Goal: Information Seeking & Learning: Learn about a topic

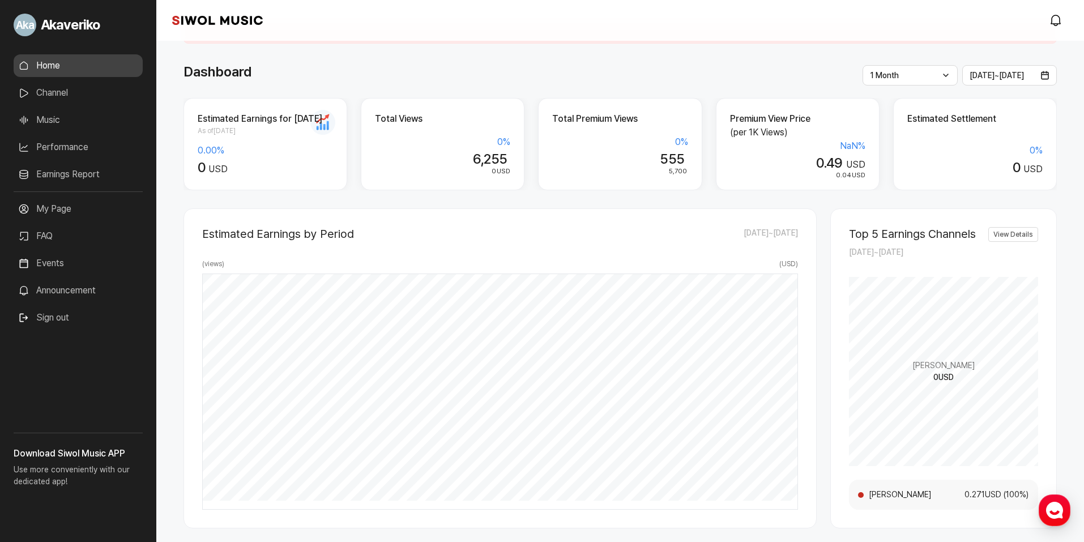
scroll to position [4, 0]
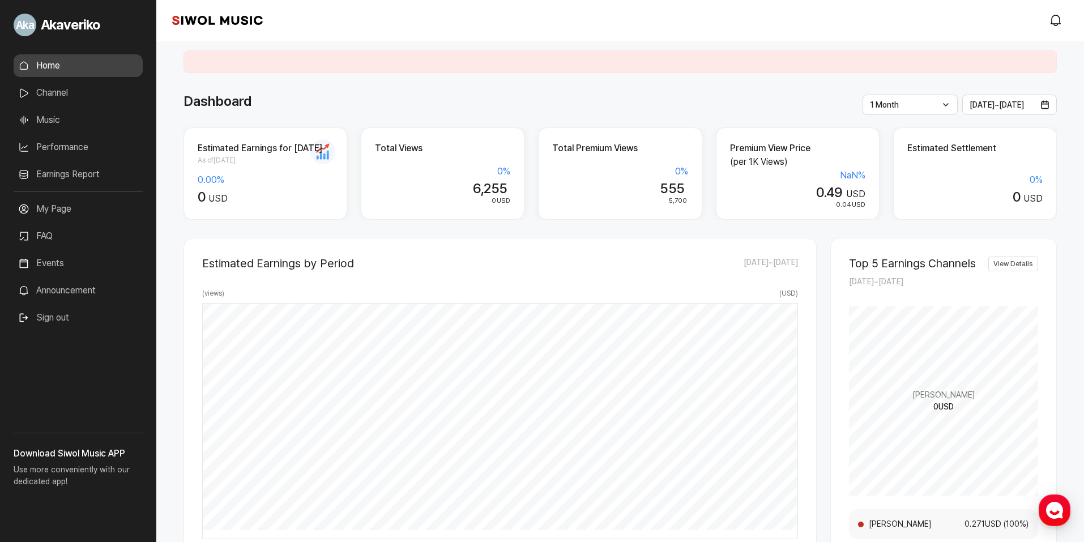
click at [846, 204] on span "0.04" at bounding box center [843, 205] width 15 height 8
click at [845, 188] on div "0.49 USD" at bounding box center [797, 193] width 135 height 16
click at [62, 172] on link "Earnings Report" at bounding box center [78, 174] width 129 height 23
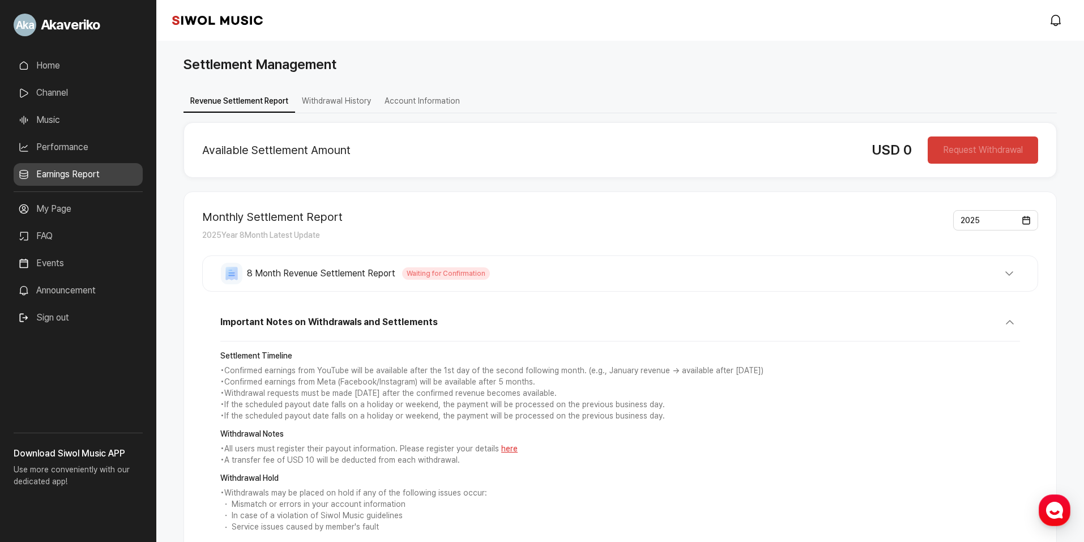
click at [68, 146] on link "Performance" at bounding box center [78, 147] width 129 height 23
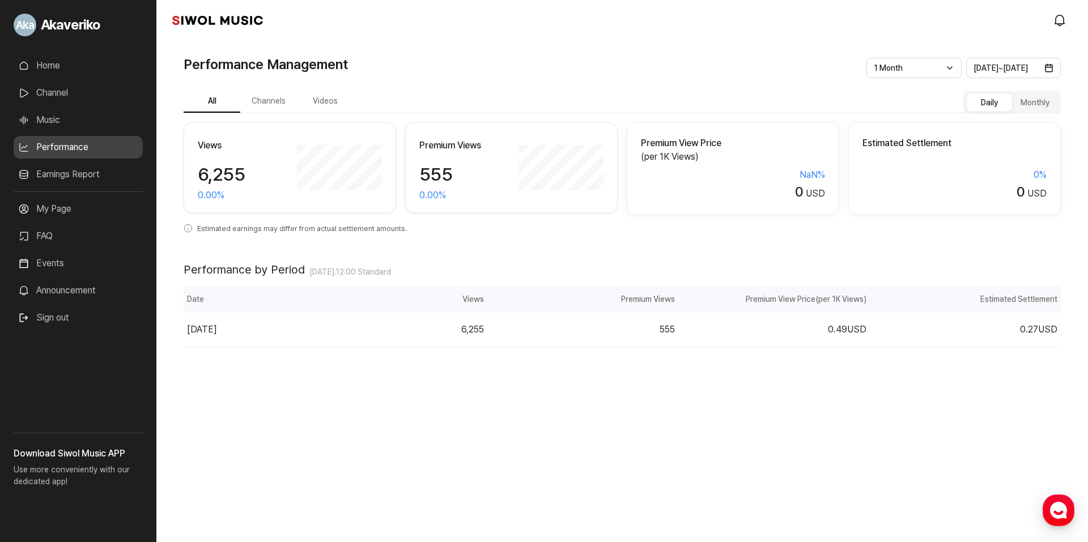
click at [319, 102] on button "Videos" at bounding box center [325, 102] width 57 height 22
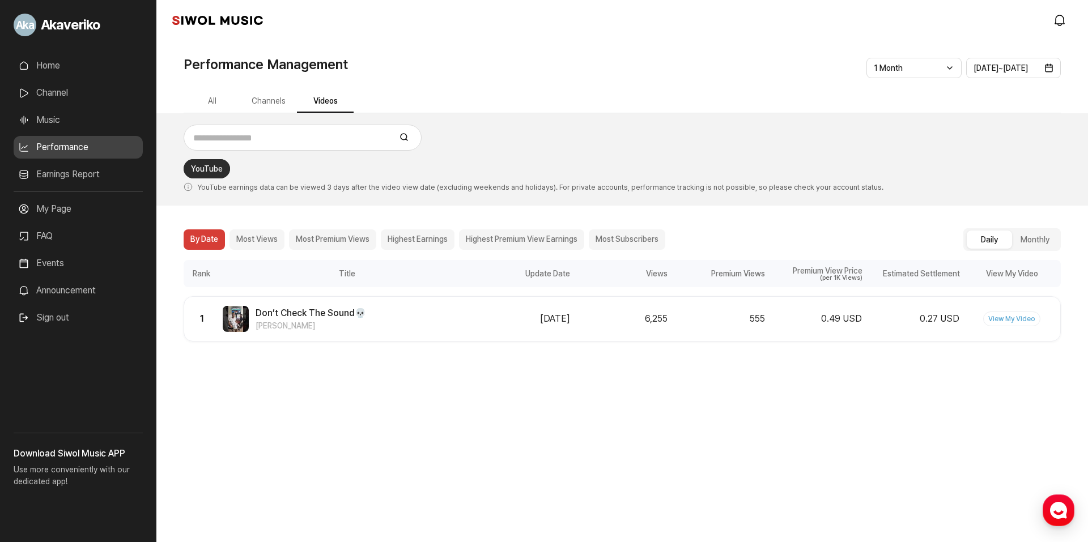
click at [279, 105] on button "Channels" at bounding box center [268, 102] width 57 height 22
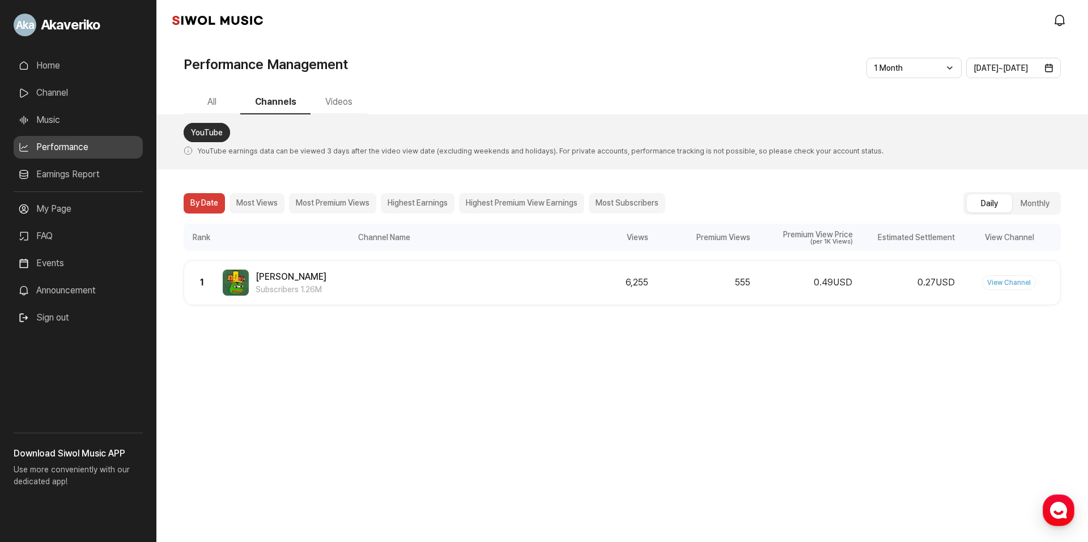
click at [262, 203] on button "Most Views" at bounding box center [256, 203] width 55 height 20
drag, startPoint x: 329, startPoint y: 278, endPoint x: 309, endPoint y: 278, distance: 19.8
click at [328, 278] on div "Pepe Ranker Subscribers 1.26M" at bounding box center [384, 283] width 323 height 26
click at [288, 276] on span "[PERSON_NAME]" at bounding box center [290, 277] width 71 height 14
click at [284, 276] on span "[PERSON_NAME]" at bounding box center [290, 277] width 71 height 14
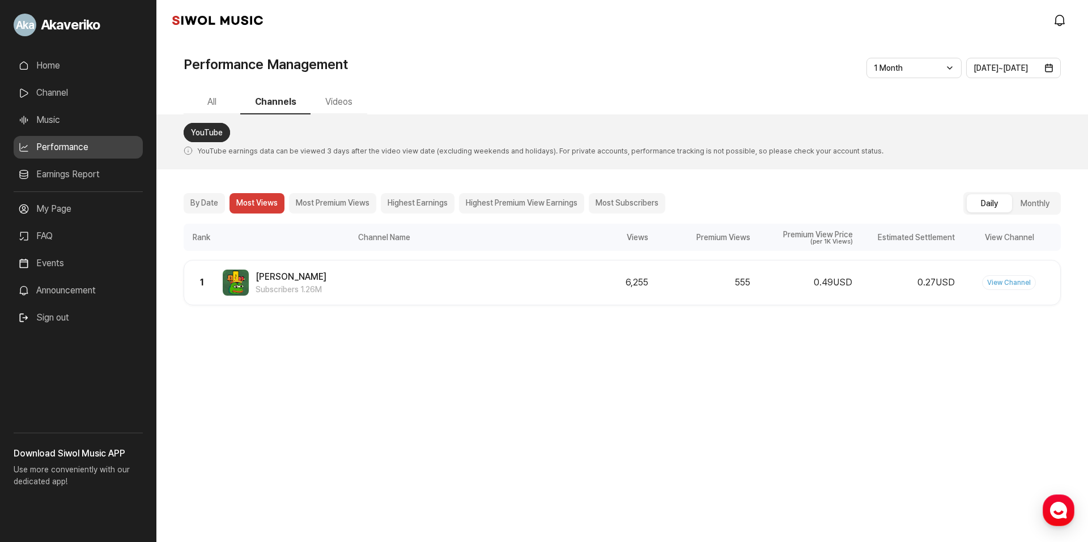
click at [263, 292] on span "Subscribers 1.26M" at bounding box center [290, 290] width 71 height 12
click at [339, 291] on div "Pepe Ranker Subscribers 1.26M" at bounding box center [384, 283] width 323 height 26
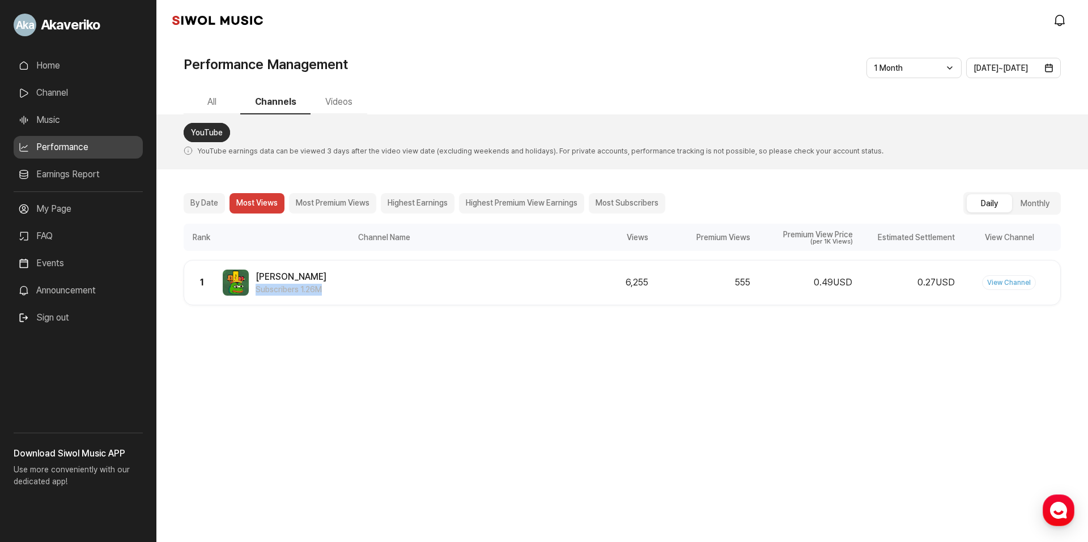
click at [363, 288] on div "Pepe Ranker Subscribers 1.26M" at bounding box center [384, 283] width 323 height 26
click at [317, 200] on button "Most Premium Views" at bounding box center [332, 203] width 87 height 20
click at [241, 205] on button "Most Views" at bounding box center [256, 203] width 55 height 20
click at [209, 202] on button "By Date" at bounding box center [204, 203] width 41 height 20
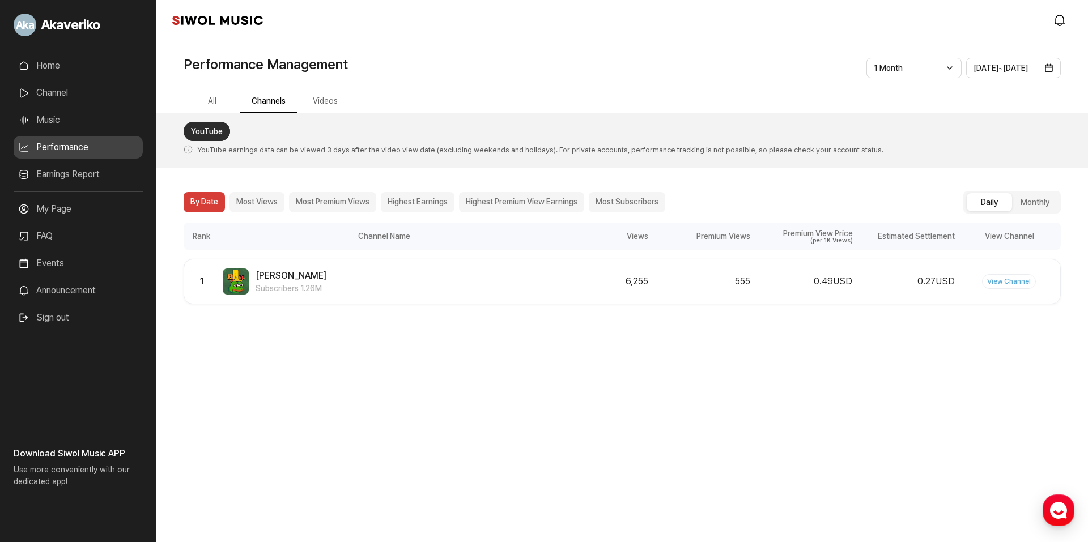
click at [70, 99] on link "Channel" at bounding box center [78, 93] width 129 height 23
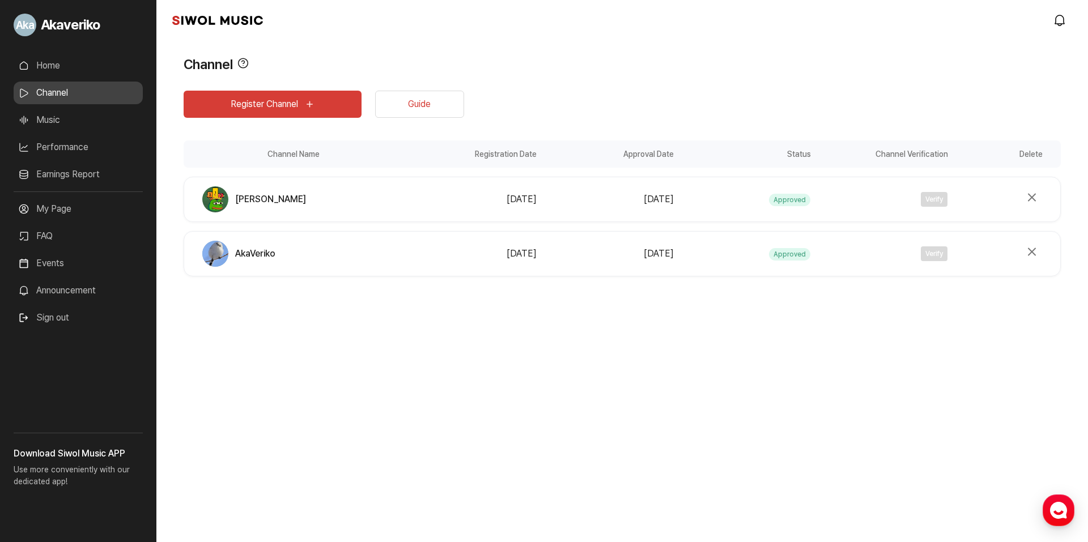
click at [79, 64] on link "Home" at bounding box center [78, 65] width 129 height 23
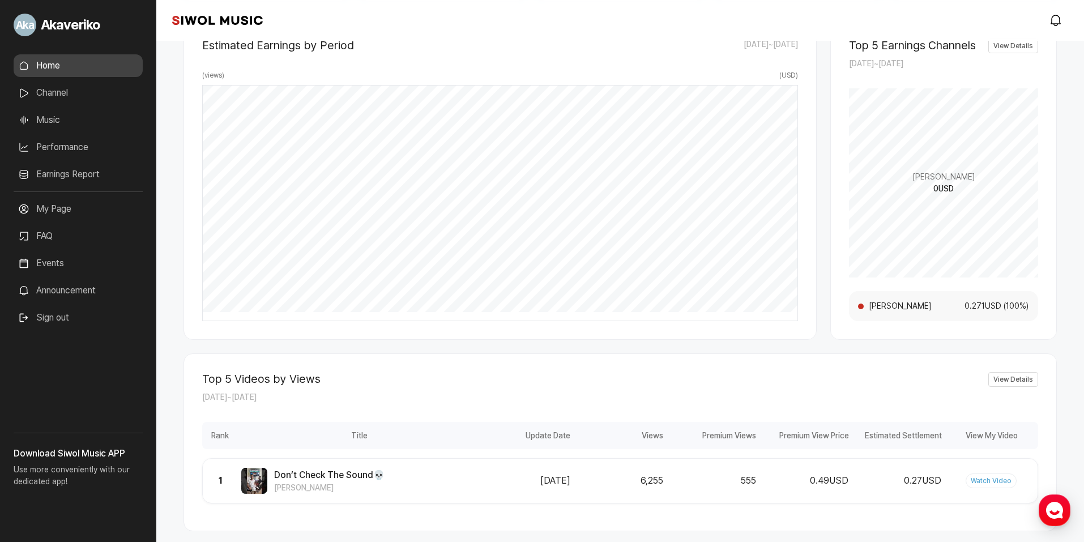
scroll to position [227, 0]
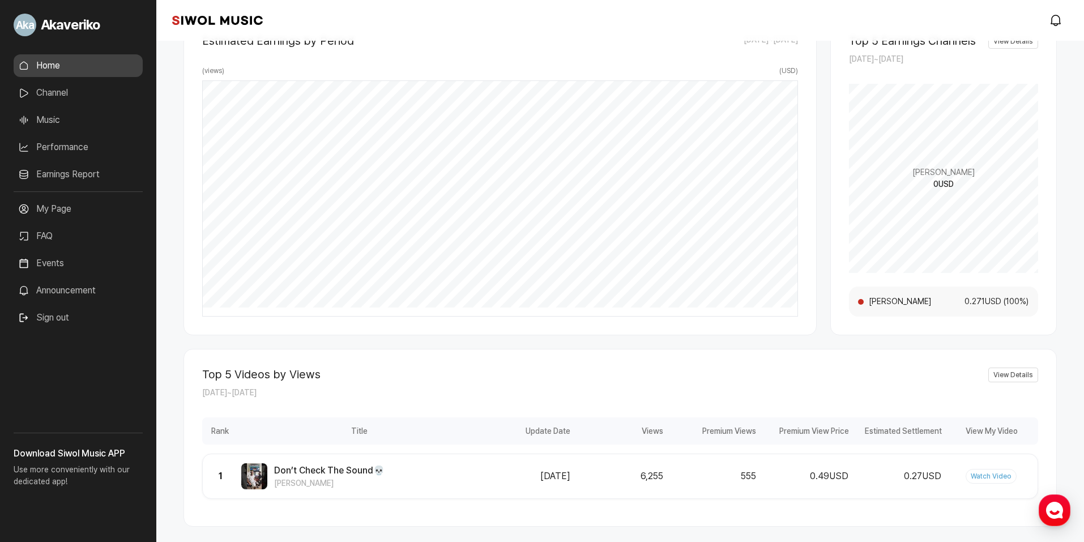
click at [63, 176] on link "Earnings Report" at bounding box center [78, 174] width 129 height 23
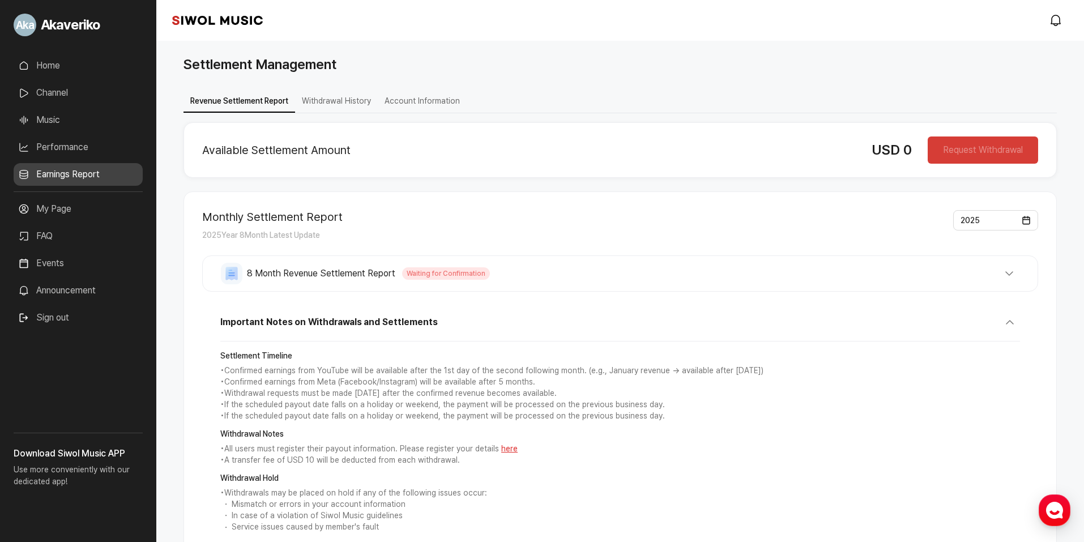
click at [63, 70] on link "Home" at bounding box center [78, 65] width 129 height 23
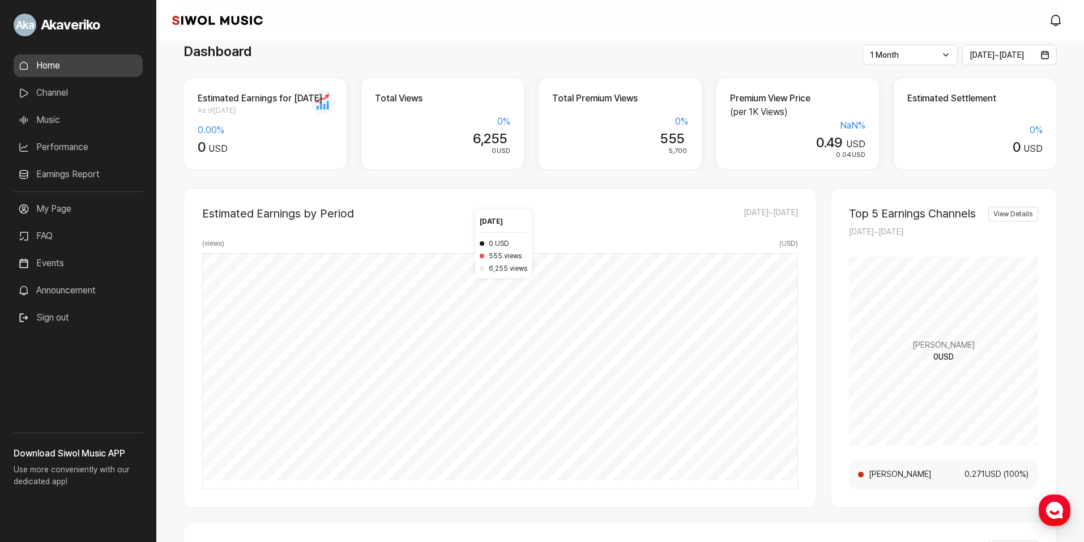
scroll to position [57, 0]
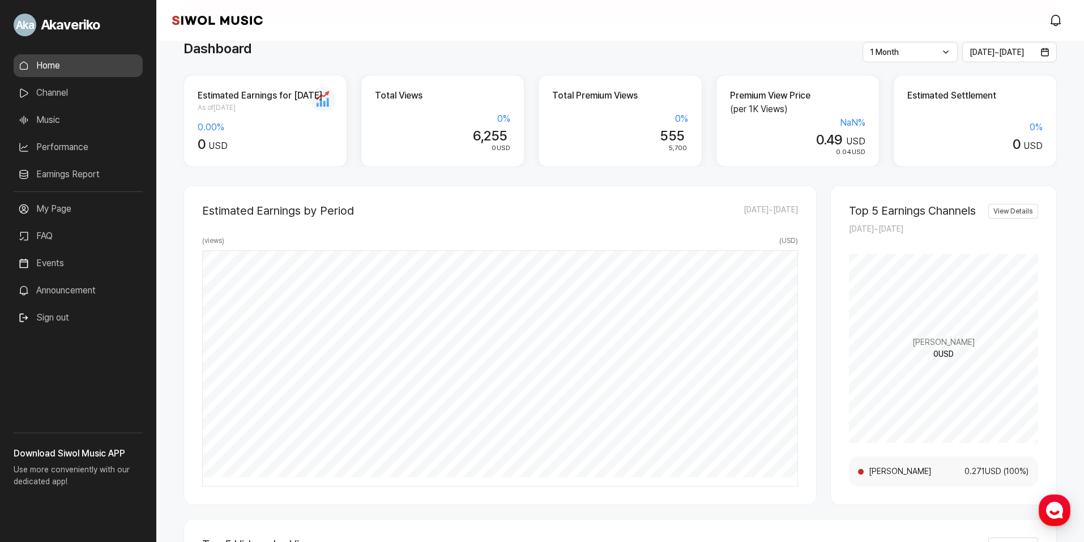
click at [55, 173] on link "Earnings Report" at bounding box center [78, 174] width 129 height 23
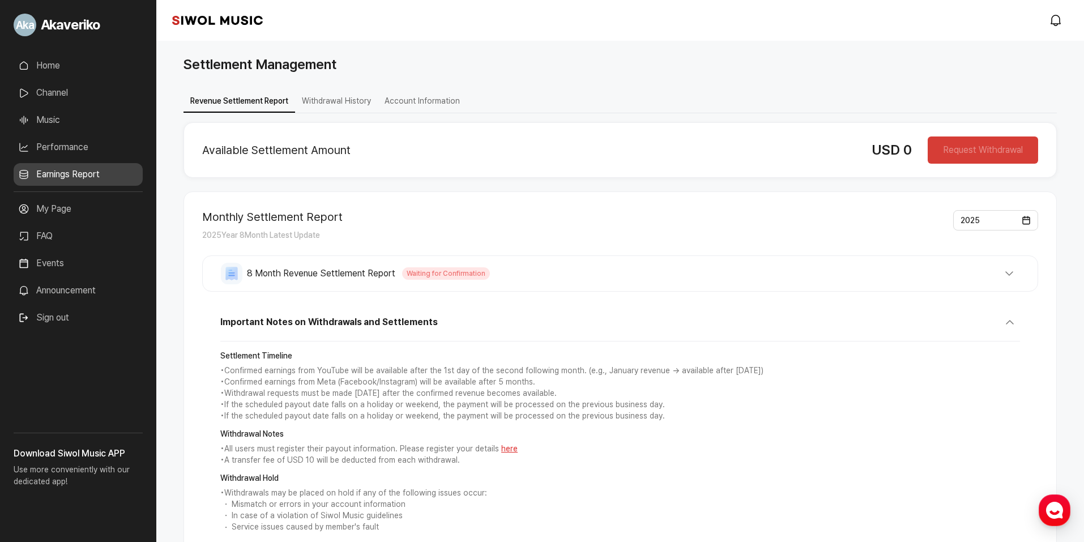
click at [56, 71] on link "Home" at bounding box center [78, 65] width 129 height 23
